Goal: Information Seeking & Learning: Learn about a topic

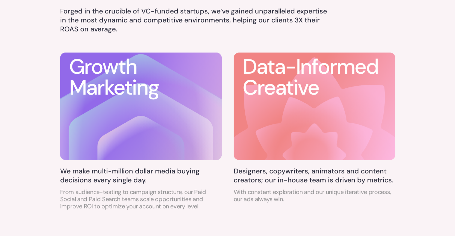
scroll to position [329, 0]
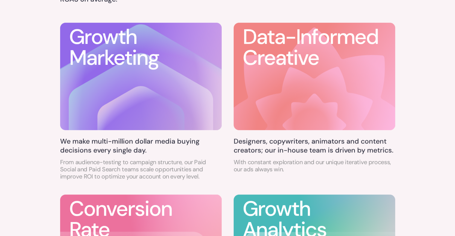
click at [112, 58] on h3 "Growth Marketing" at bounding box center [114, 48] width 90 height 42
click at [102, 149] on h5 "We make multi-million dollar media buying decisions every single day." at bounding box center [140, 146] width 161 height 18
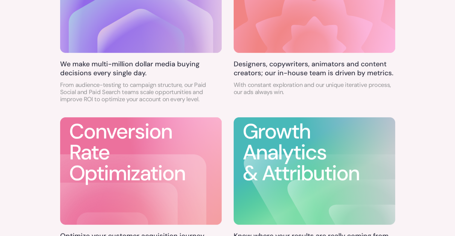
scroll to position [299, 0]
